Goal: Task Accomplishment & Management: Use online tool/utility

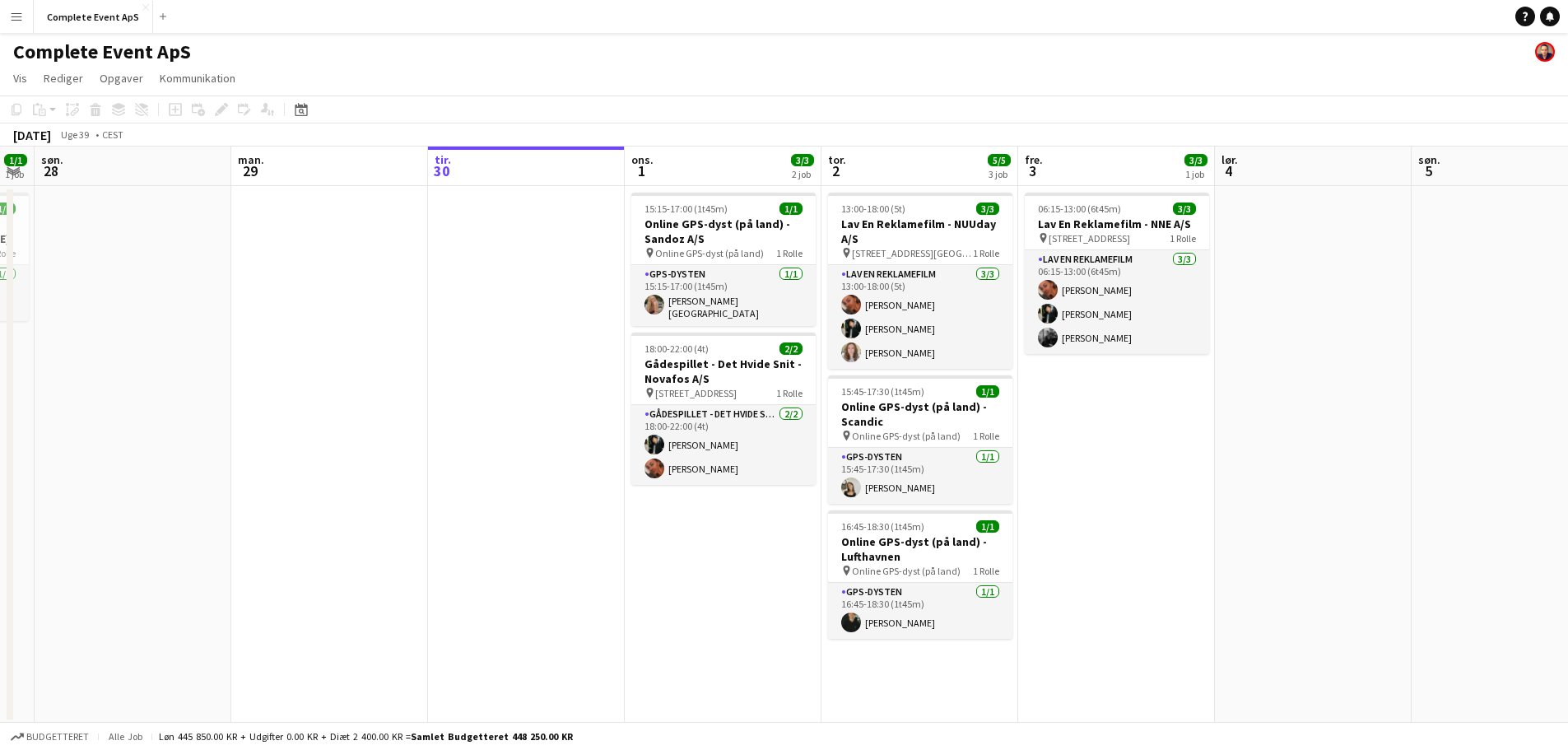
scroll to position [0, 689]
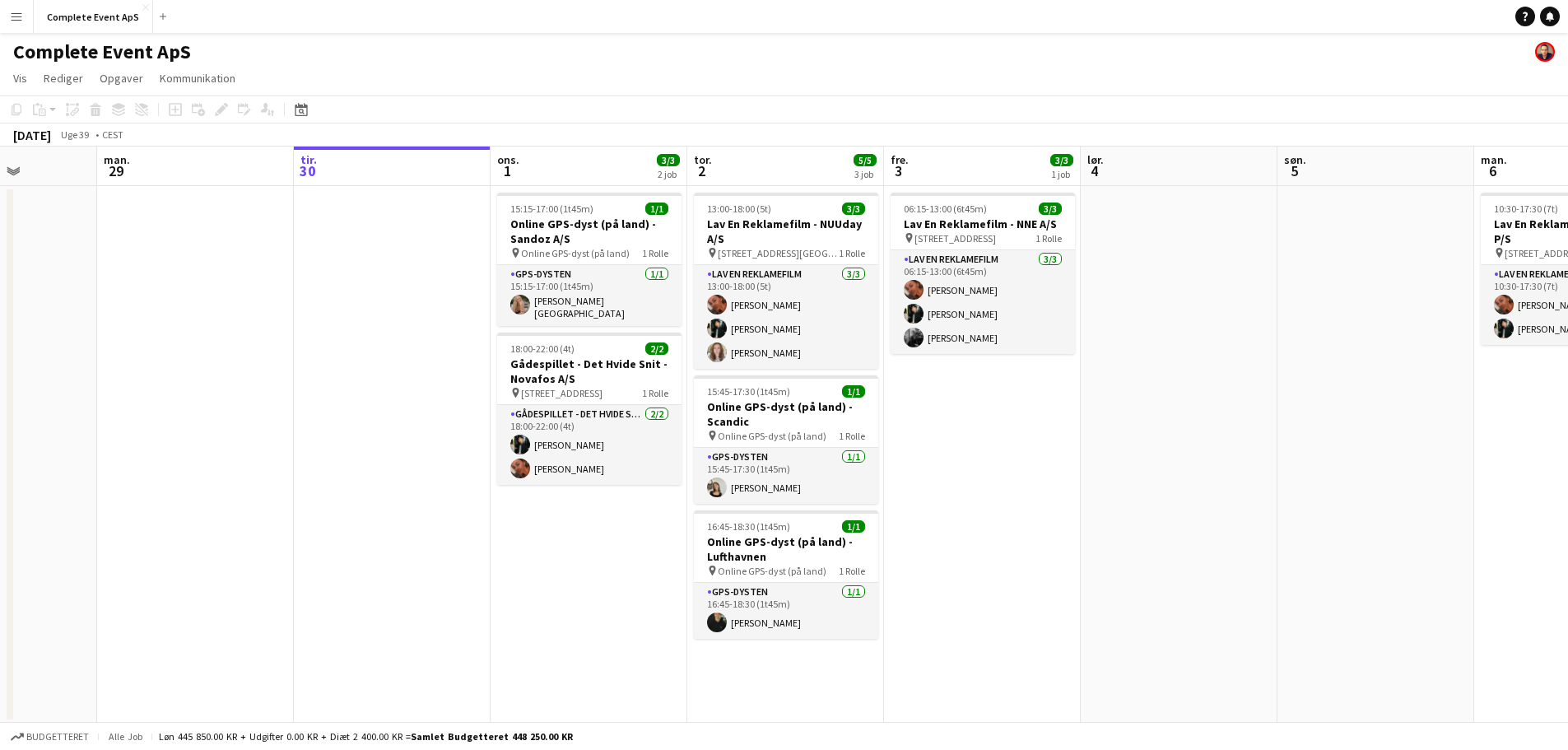
drag, startPoint x: 1282, startPoint y: 502, endPoint x: 986, endPoint y: 531, distance: 297.4
click at [986, 531] on app-calendar-viewport "tor. 25 1/1 1 job fre. 26 7/7 3 job lør. 27 1/1 1 job søn. 28 man. 29 tir. 30 o…" at bounding box center [784, 435] width 1568 height 577
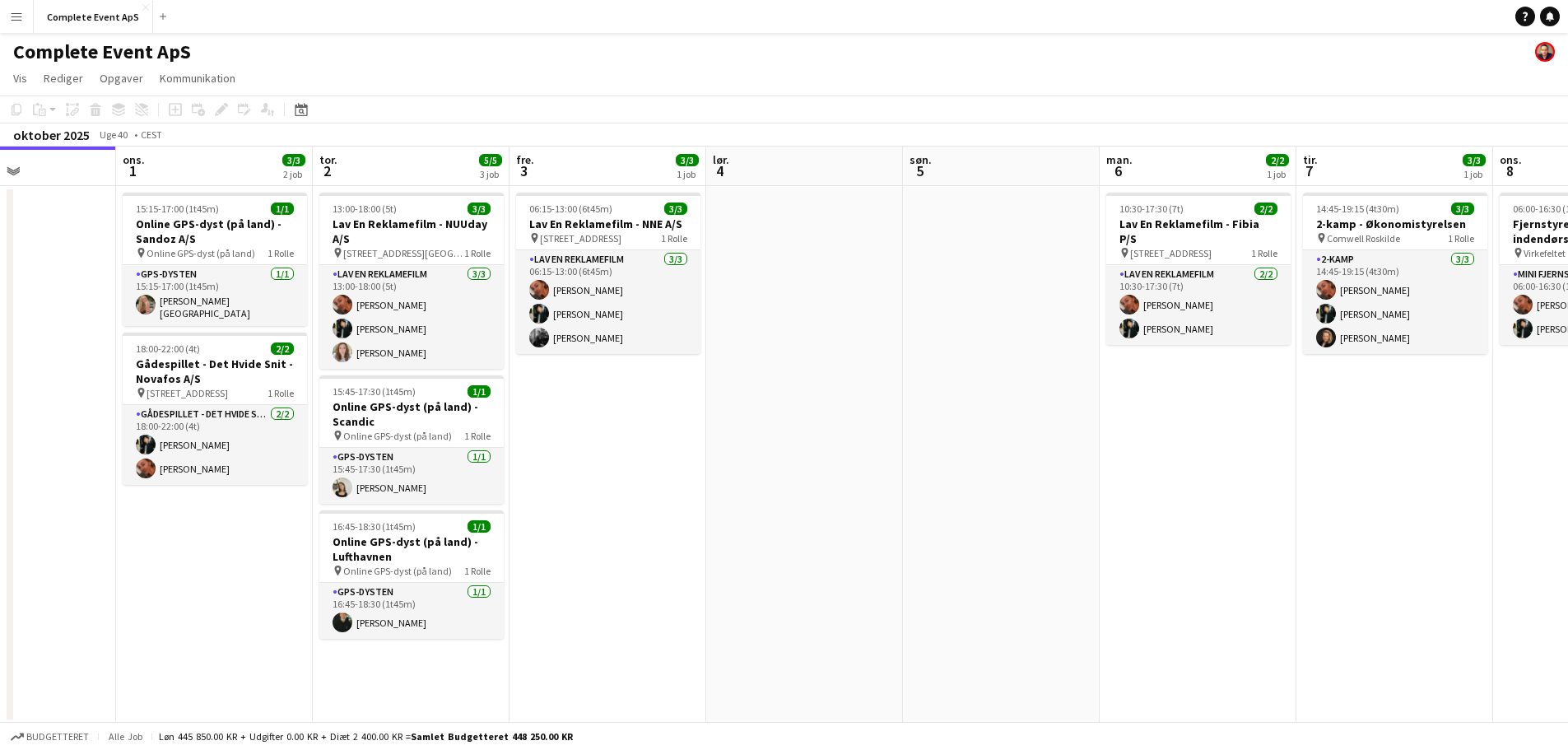
scroll to position [0, 518]
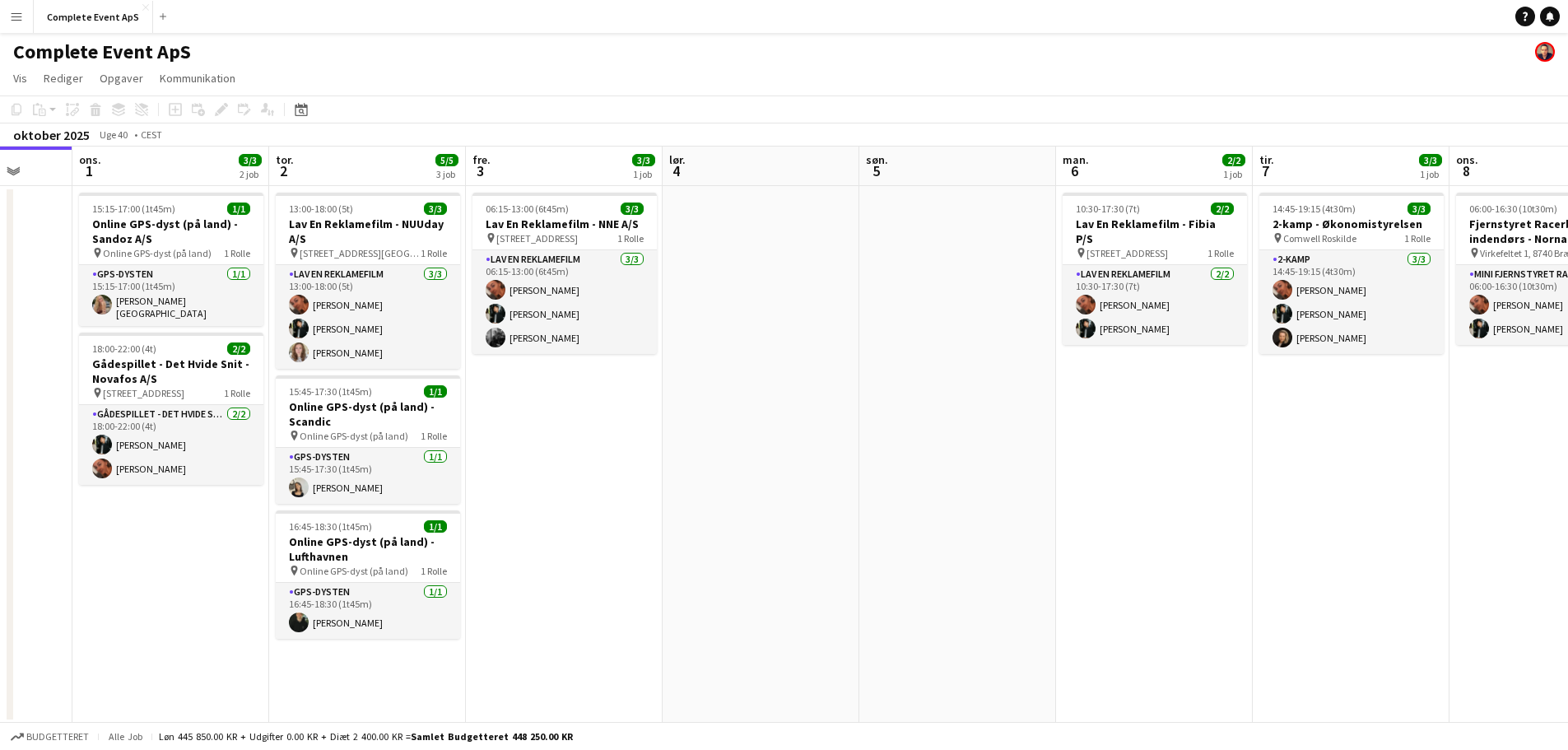
drag, startPoint x: 1191, startPoint y: 437, endPoint x: 781, endPoint y: 441, distance: 410.0
click at [781, 441] on app-calendar-viewport "søn. 28 man. 29 tir. 30 ons. 1 3/3 2 job tor. 2 5/5 3 job fre. 3 3/3 1 job lør.…" at bounding box center [784, 435] width 1568 height 577
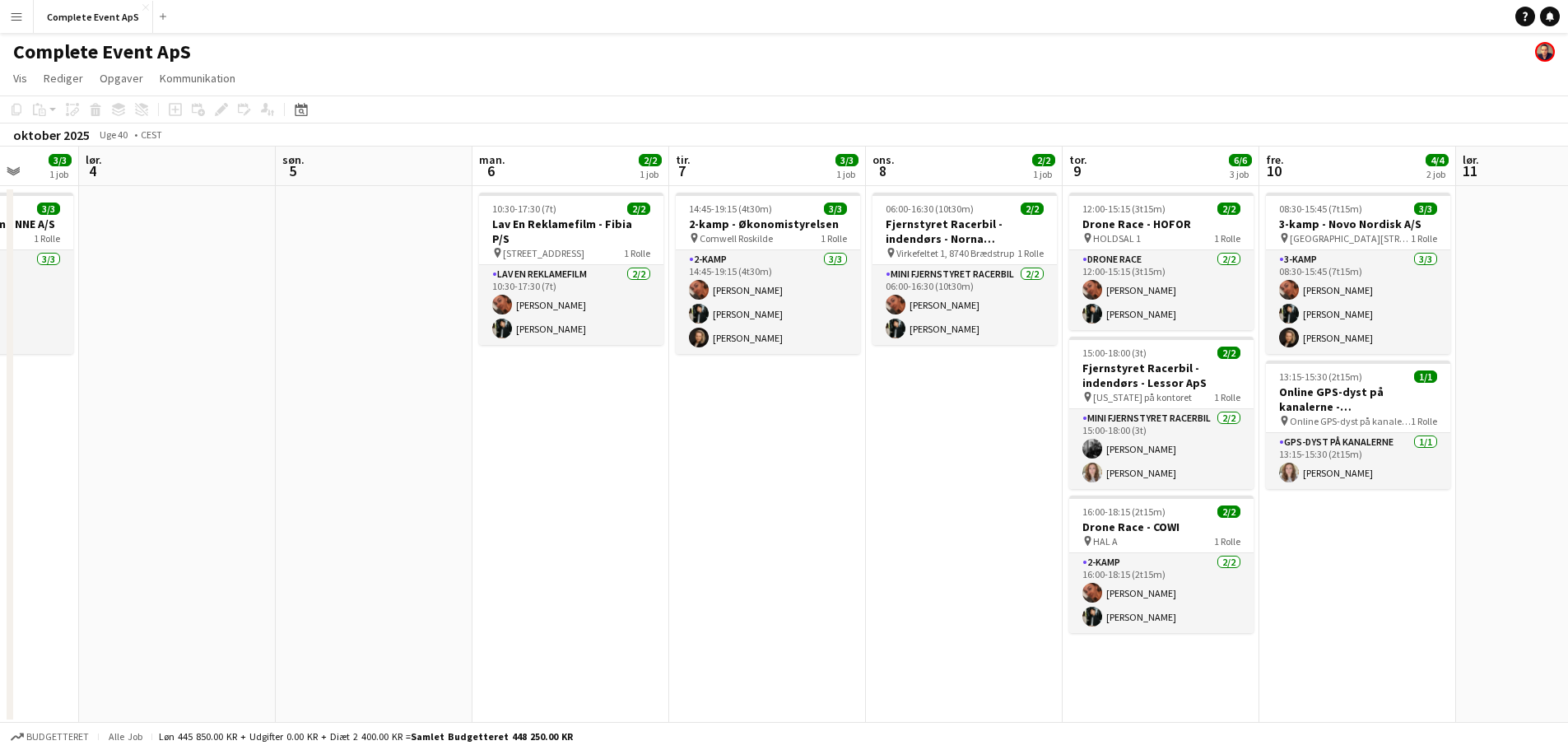
scroll to position [0, 709]
drag, startPoint x: 1287, startPoint y: 502, endPoint x: 703, endPoint y: 473, distance: 584.7
click at [703, 473] on app-calendar-viewport "tir. 30 ons. 1 3/3 2 job tor. 2 5/5 3 job fre. 3 3/3 1 job lør. 4 søn. 5 man. 6…" at bounding box center [784, 435] width 1568 height 577
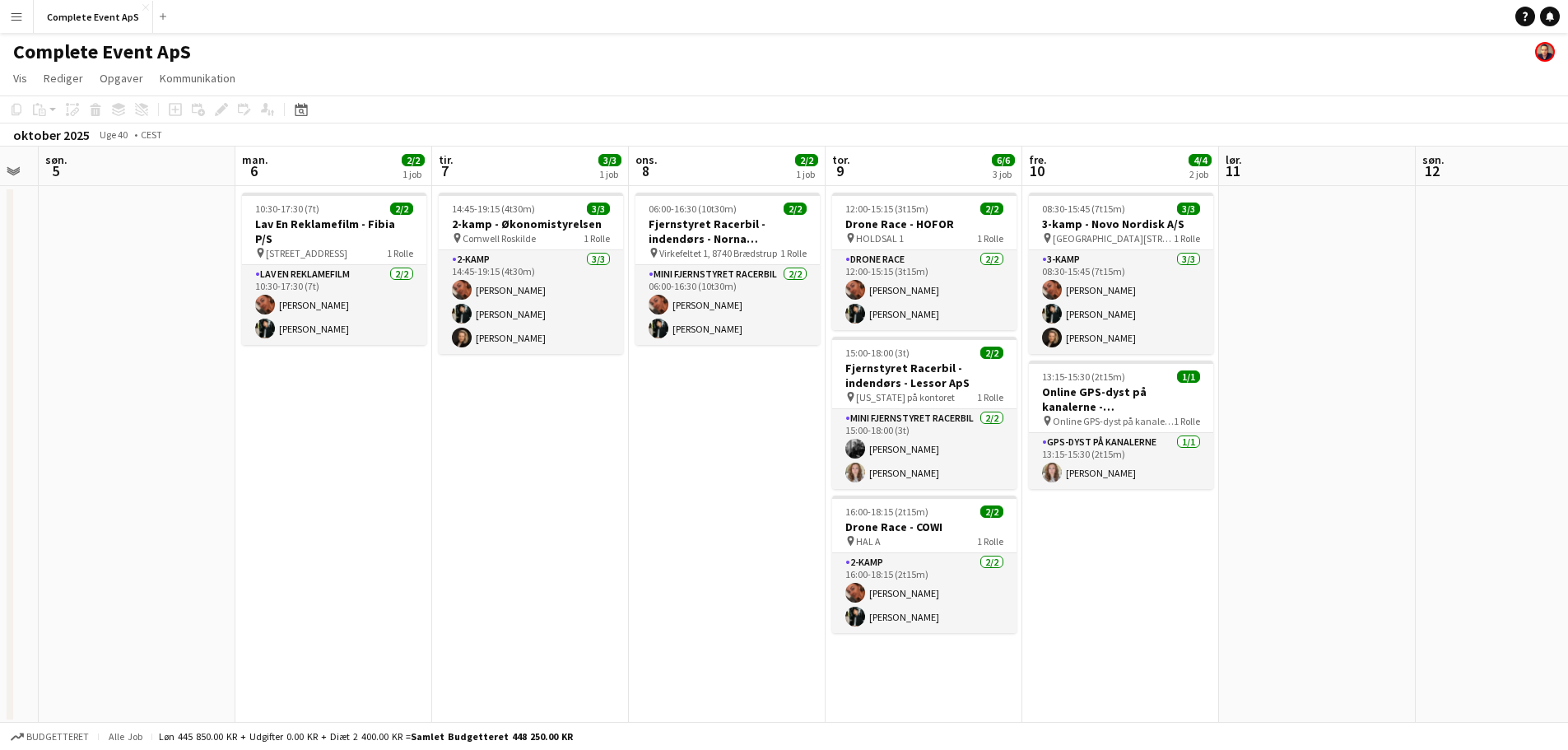
scroll to position [0, 459]
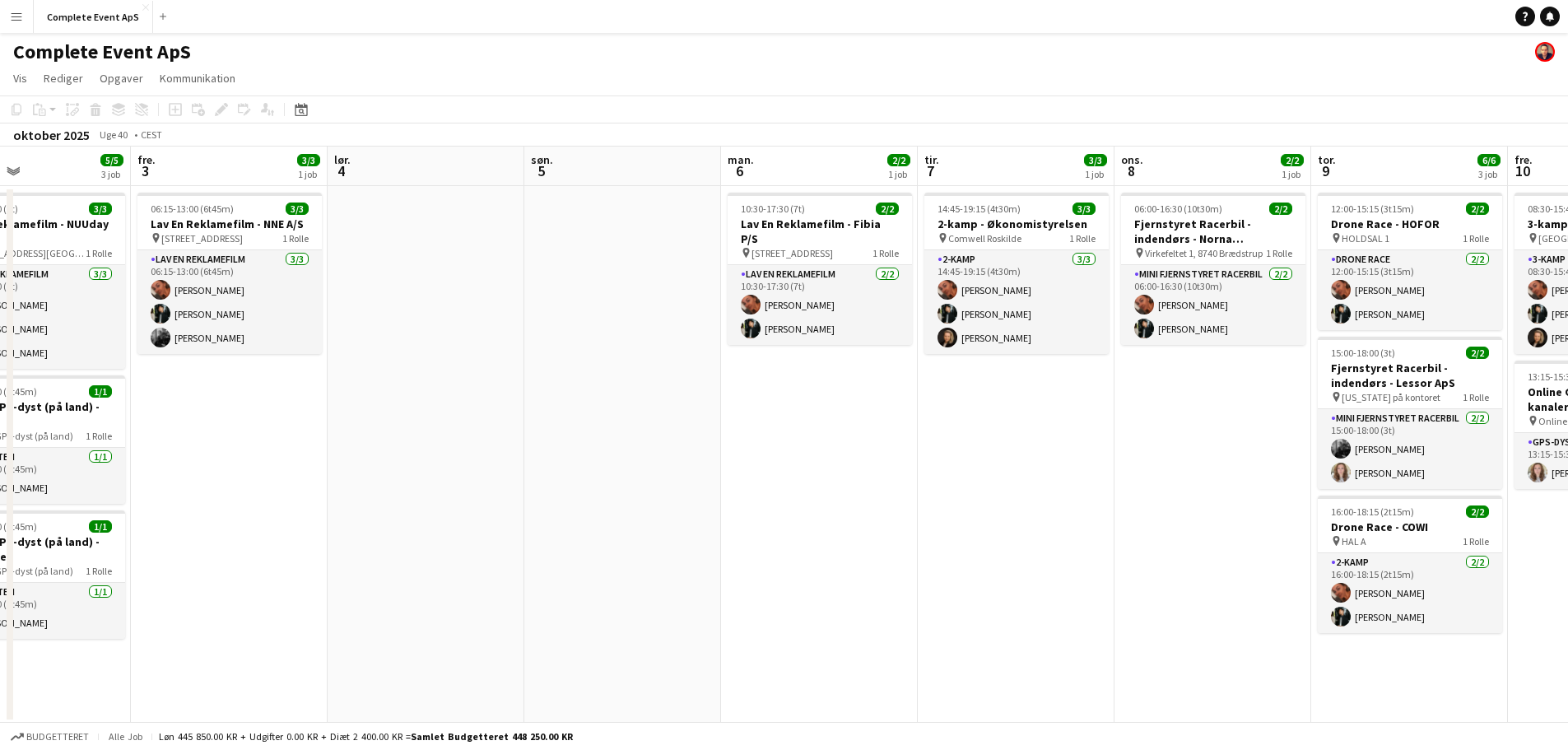
drag, startPoint x: 744, startPoint y: 489, endPoint x: 1193, endPoint y: 494, distance: 449.0
click at [1193, 494] on app-calendar-viewport "tir. 30 ons. 1 3/3 2 job tor. 2 5/5 3 job fre. 3 3/3 1 job lør. 4 søn. 5 man. 6…" at bounding box center [784, 435] width 1568 height 577
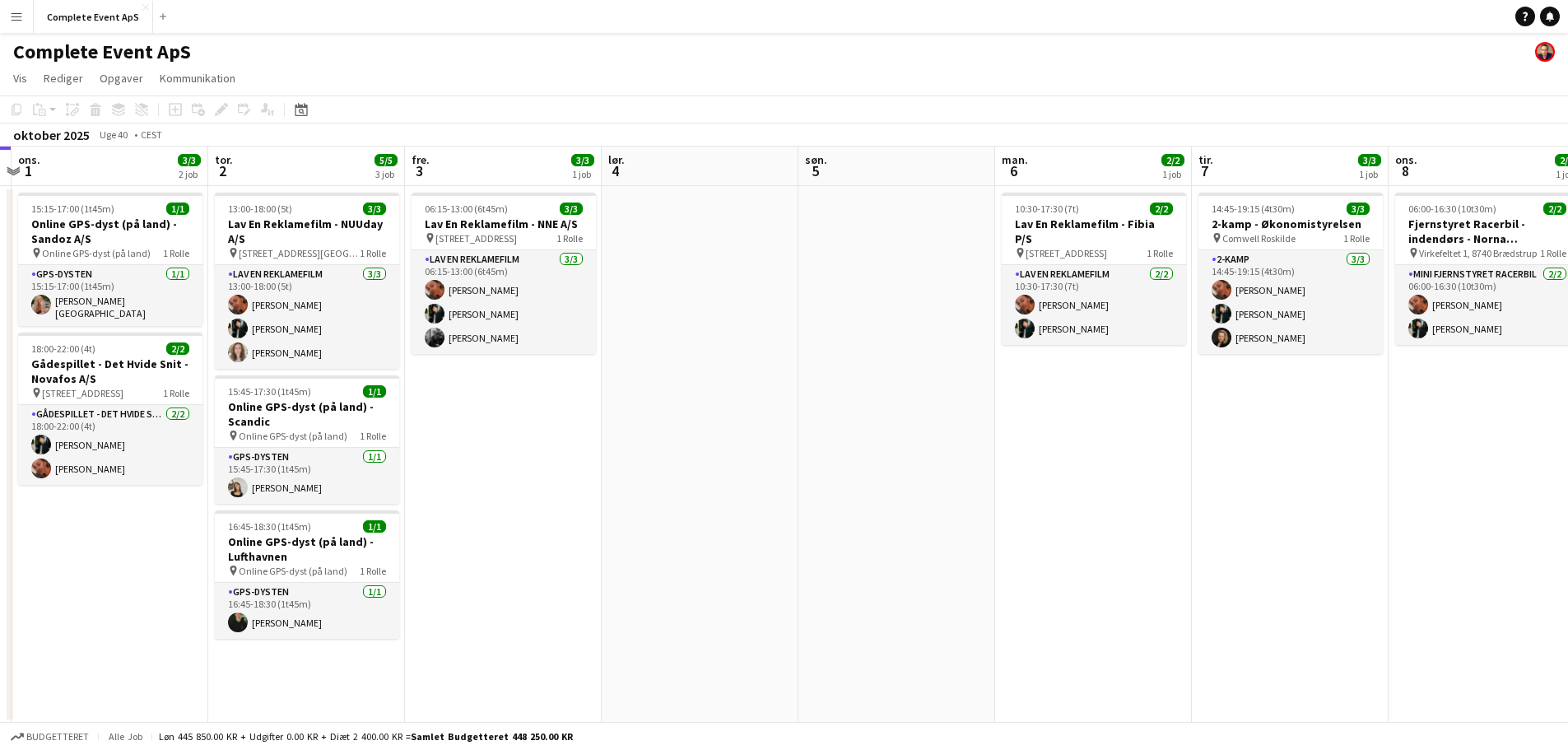
scroll to position [0, 358]
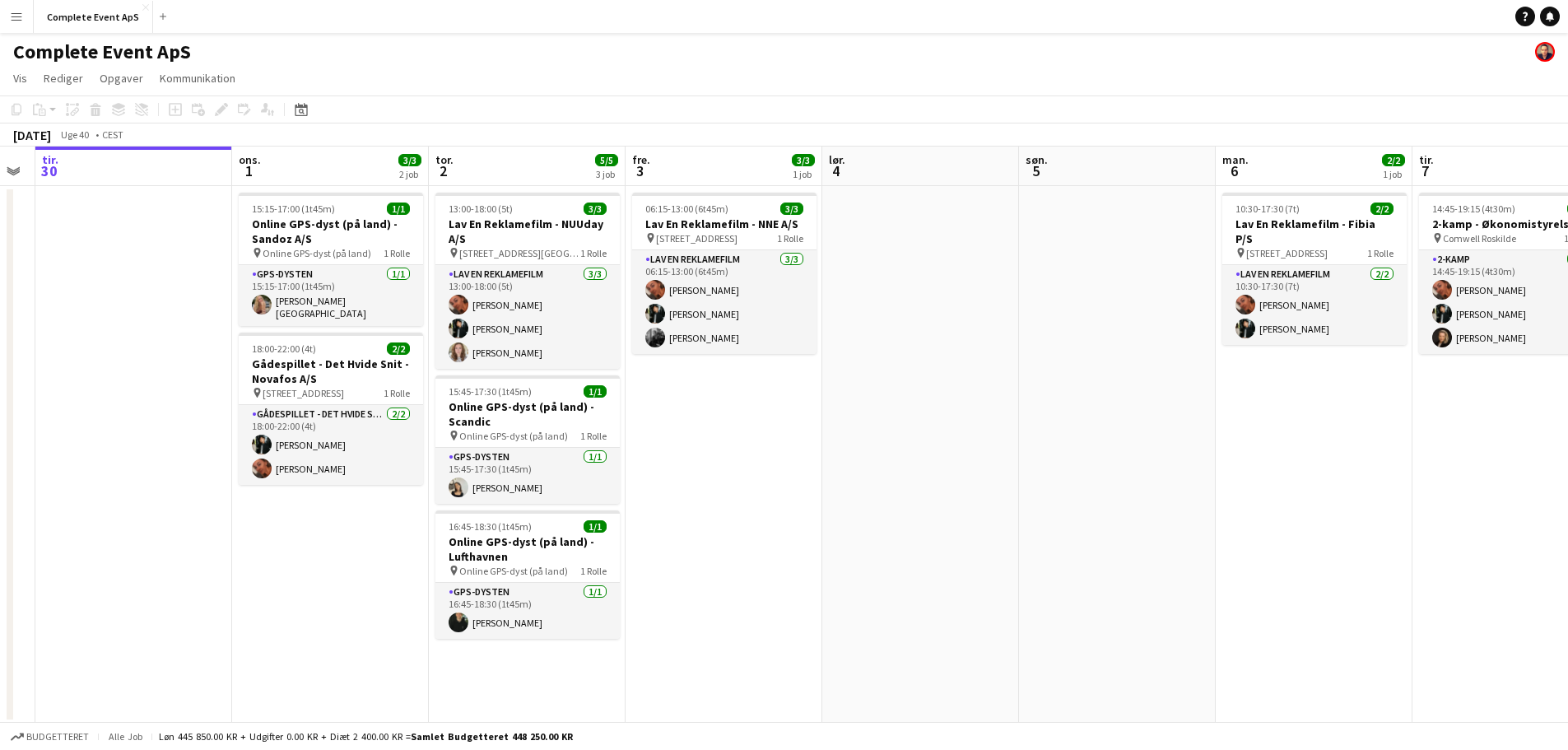
drag, startPoint x: 874, startPoint y: 536, endPoint x: 1092, endPoint y: 518, distance: 218.7
click at [1094, 520] on app-calendar-viewport "søn. 28 man. 29 tir. 30 ons. 1 3/3 2 job tor. 2 5/5 3 job fre. 3 3/3 1 job lør.…" at bounding box center [784, 435] width 1568 height 577
click at [347, 342] on div "18:00-22:00 (4t) 2/2" at bounding box center [330, 348] width 184 height 13
click at [347, 338] on app-job-card "18:00-22:00 (4t) 2/2 Gådespillet - Det Hvide Snit - Novafos A/S pin [STREET_ADD…" at bounding box center [330, 408] width 184 height 152
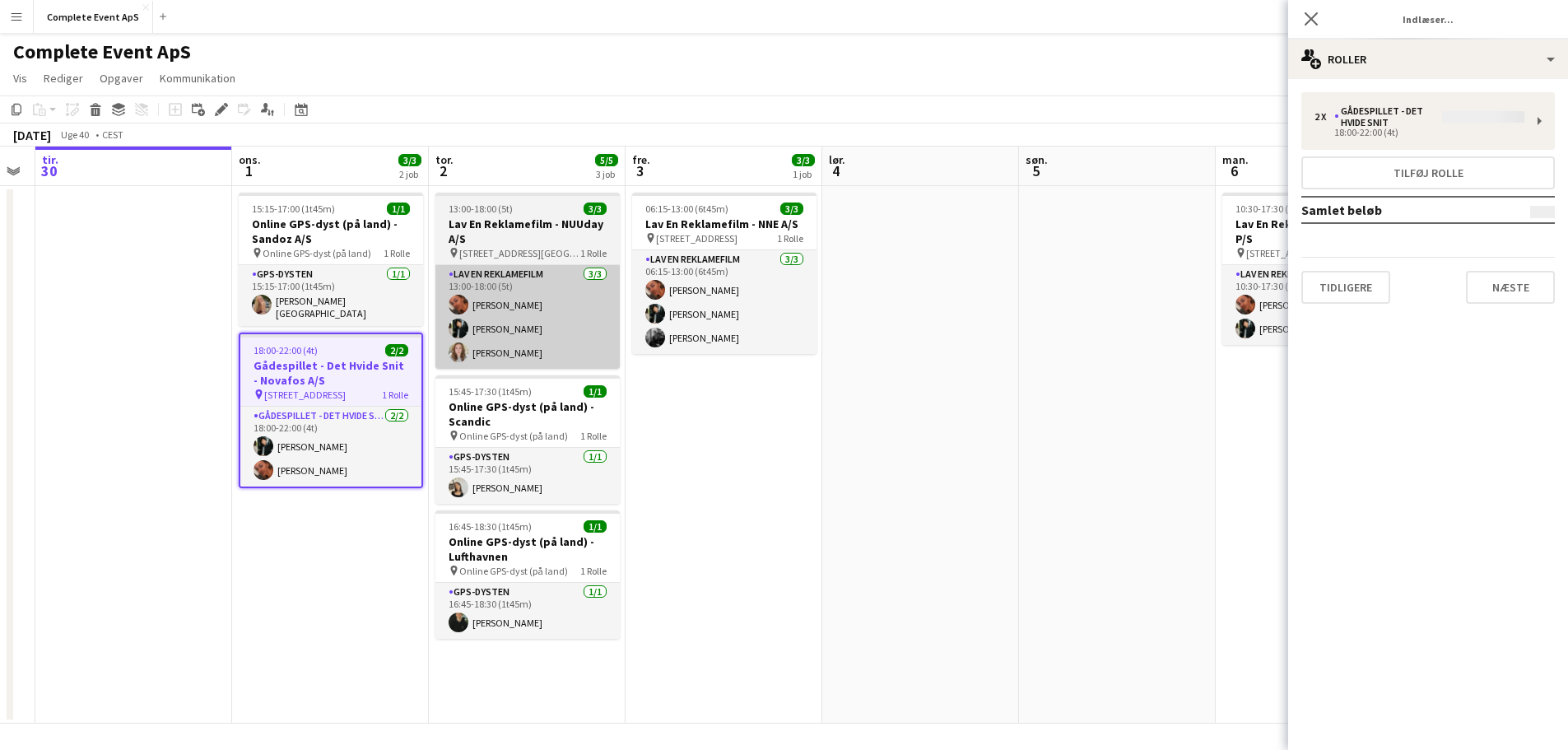
type input "**********"
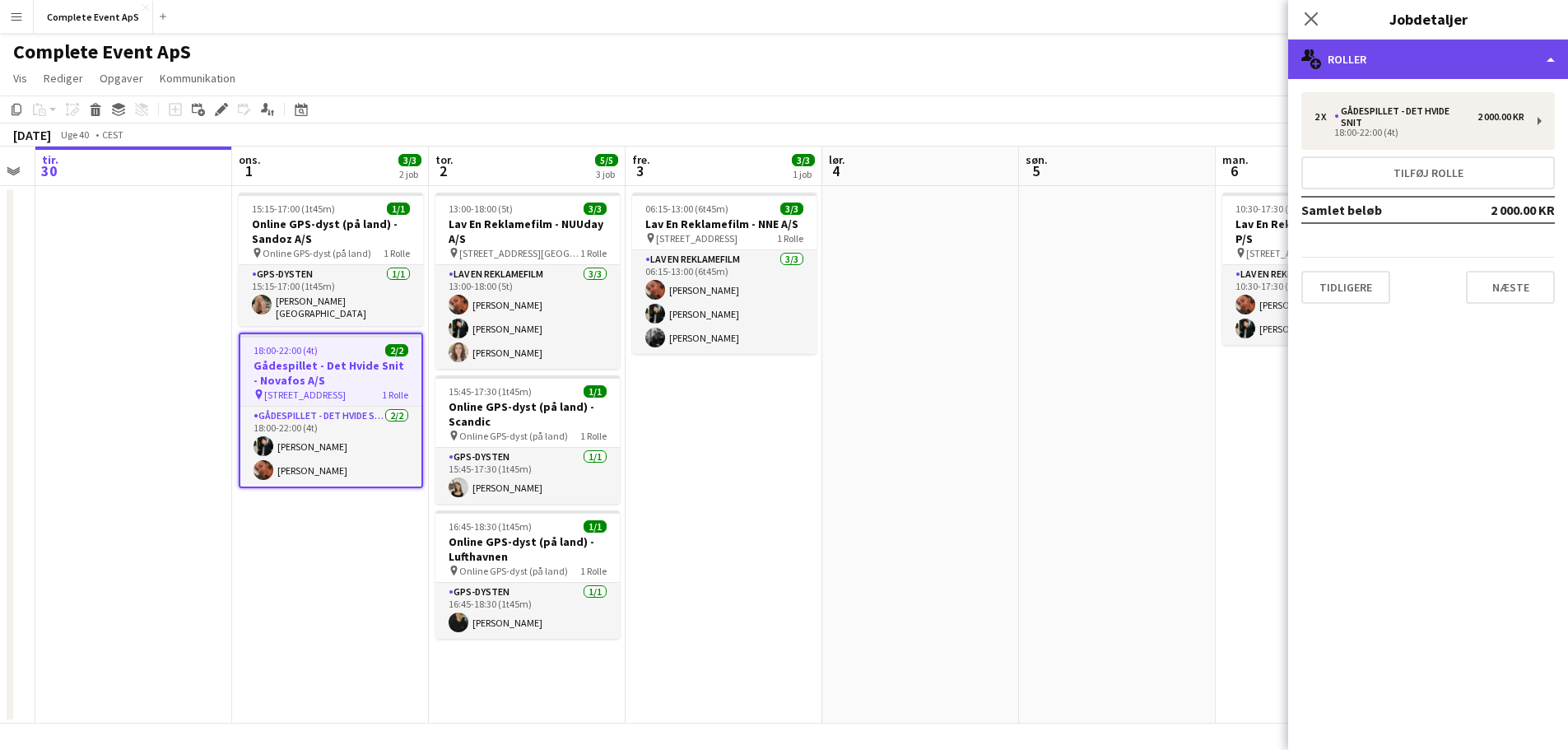
click at [1392, 56] on div "multiple-users-add Roller" at bounding box center [1428, 59] width 280 height 40
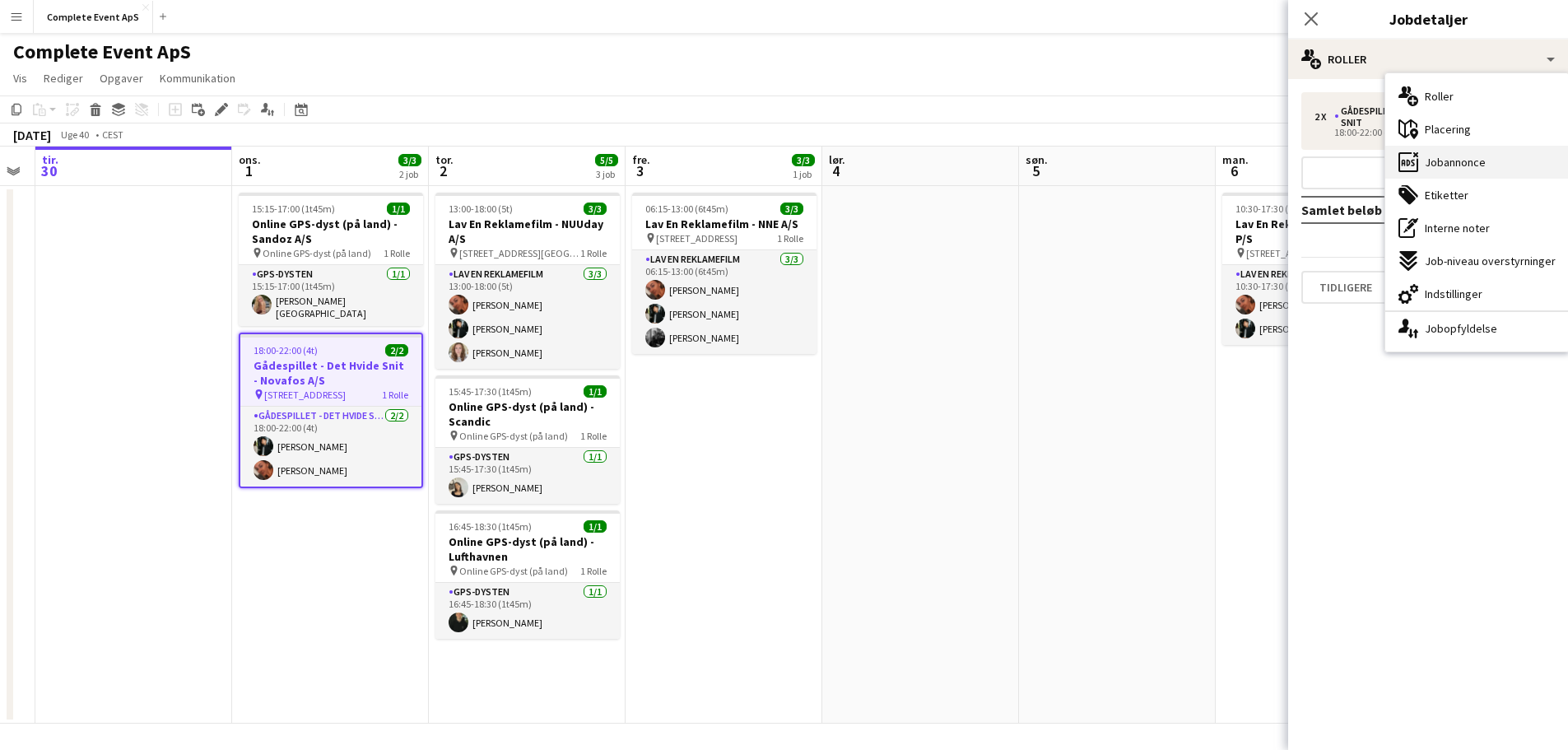
click at [1455, 163] on span "Jobannonce" at bounding box center [1454, 162] width 61 height 15
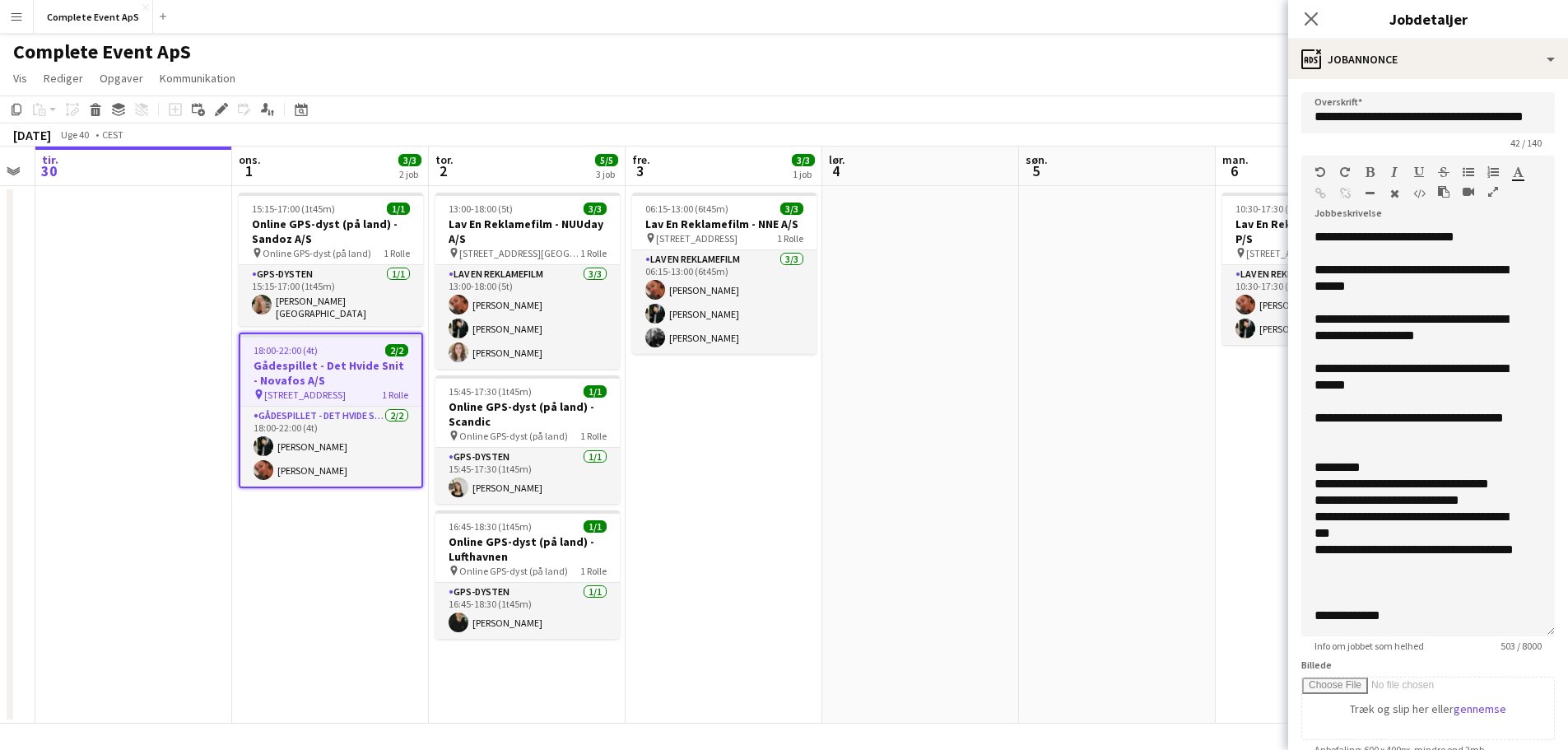
drag, startPoint x: 1536, startPoint y: 321, endPoint x: 1521, endPoint y: 630, distance: 309.4
click at [1521, 630] on div "**********" at bounding box center [1427, 432] width 253 height 408
click at [1027, 464] on app-date-cell at bounding box center [1117, 454] width 197 height 537
